Goal: Task Accomplishment & Management: Complete application form

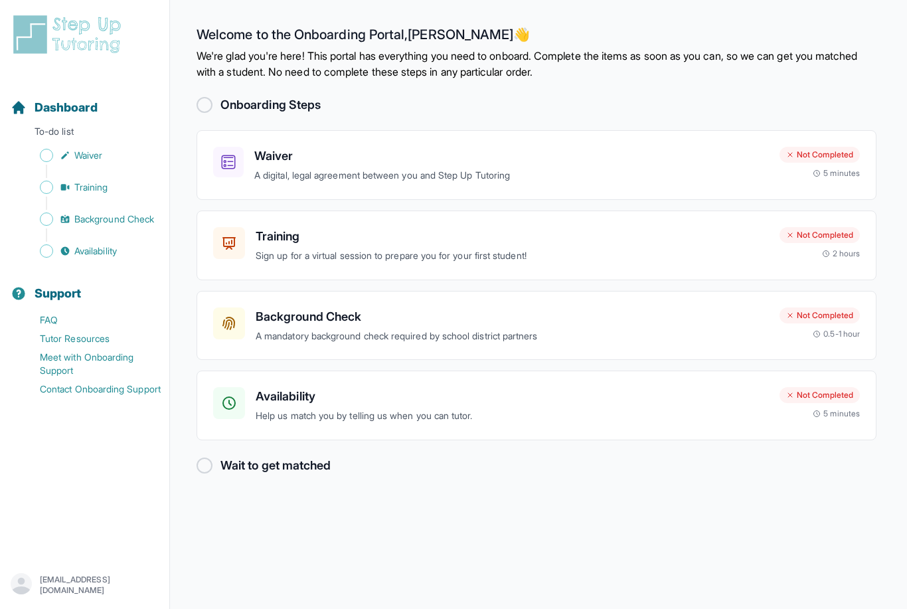
click at [242, 173] on div at bounding box center [228, 162] width 31 height 31
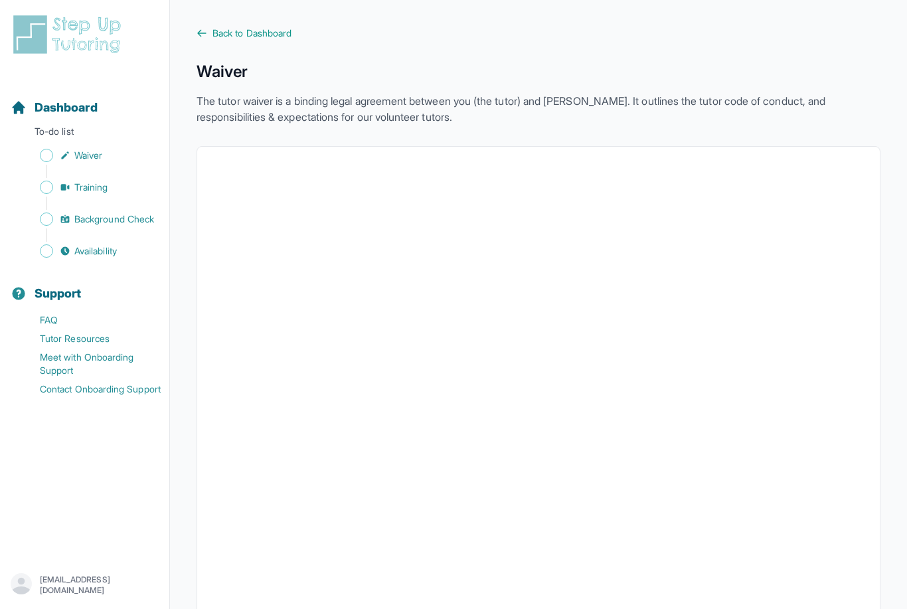
click at [111, 188] on link "Training" at bounding box center [90, 187] width 159 height 19
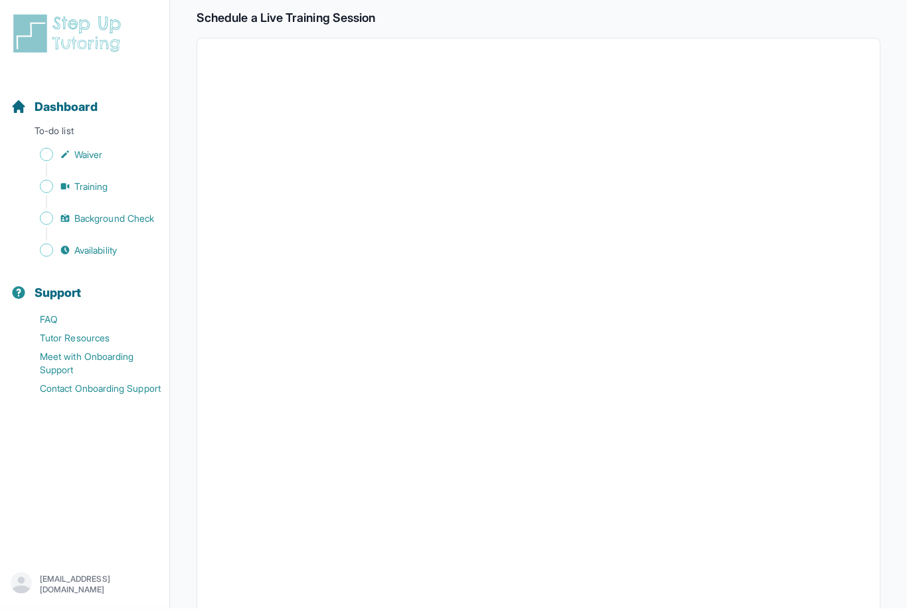
scroll to position [224, 0]
click at [86, 222] on span "Background Check" at bounding box center [114, 219] width 80 height 13
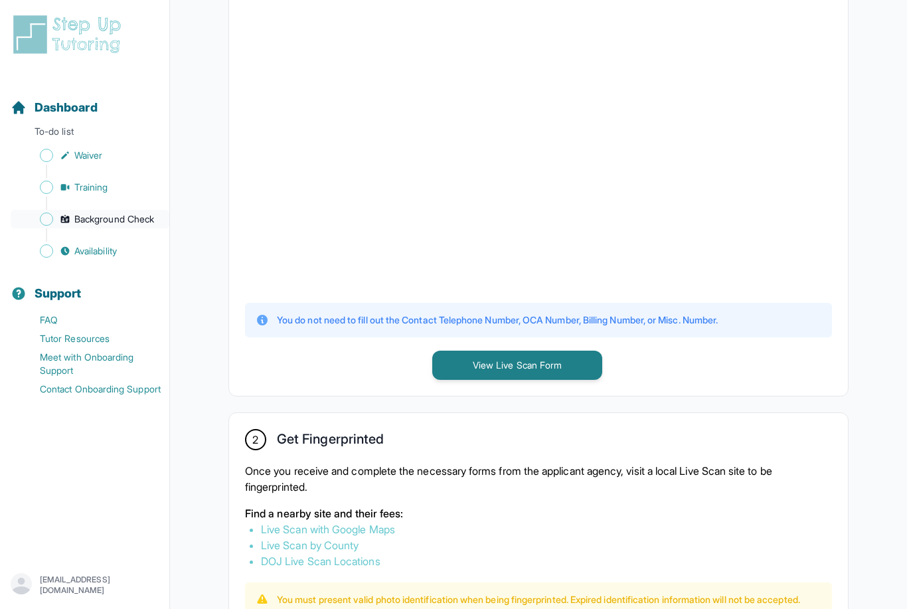
scroll to position [379, 0]
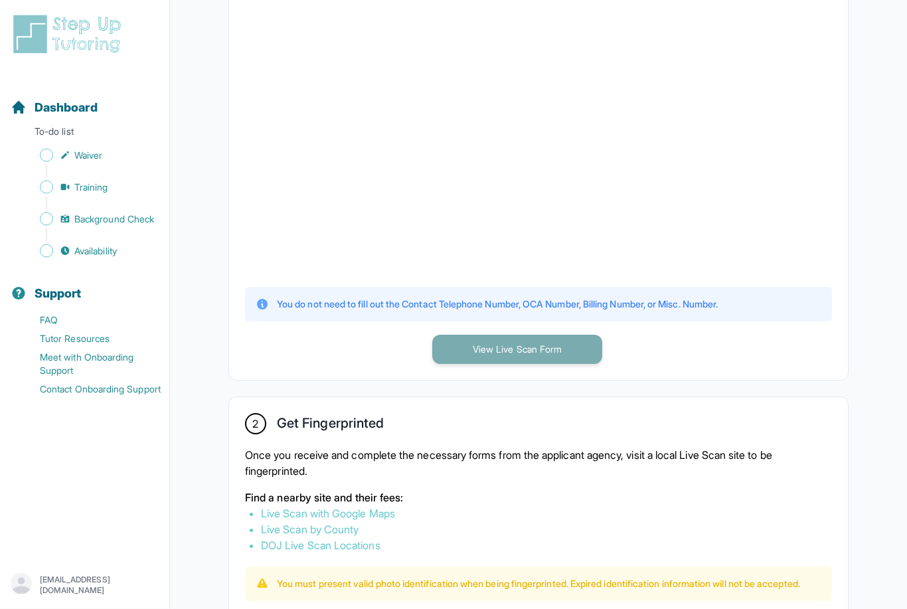
click at [595, 353] on button "View Live Scan Form" at bounding box center [517, 349] width 170 height 29
